Goal: Complete application form: Complete application form

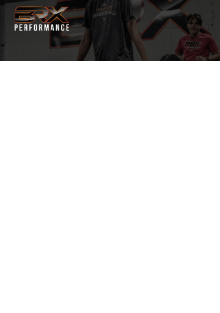
select select "**"
